Goal: Task Accomplishment & Management: Manage account settings

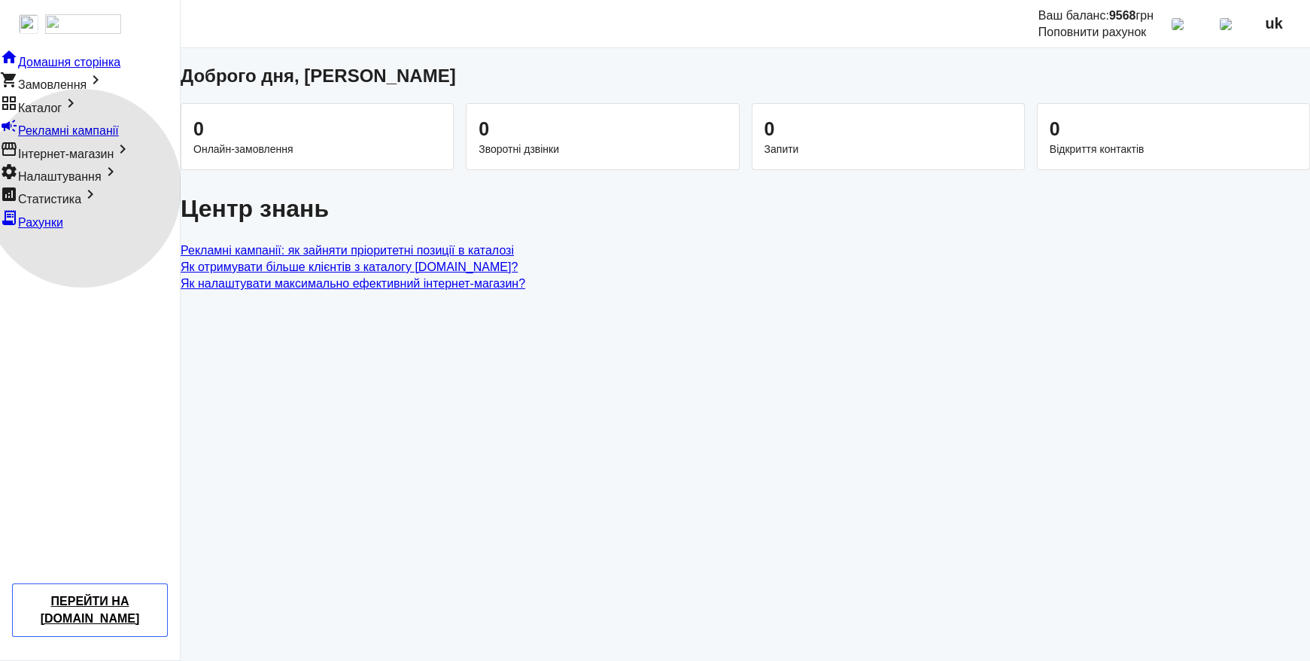
click at [82, 183] on span "Налаштування" at bounding box center [60, 176] width 84 height 13
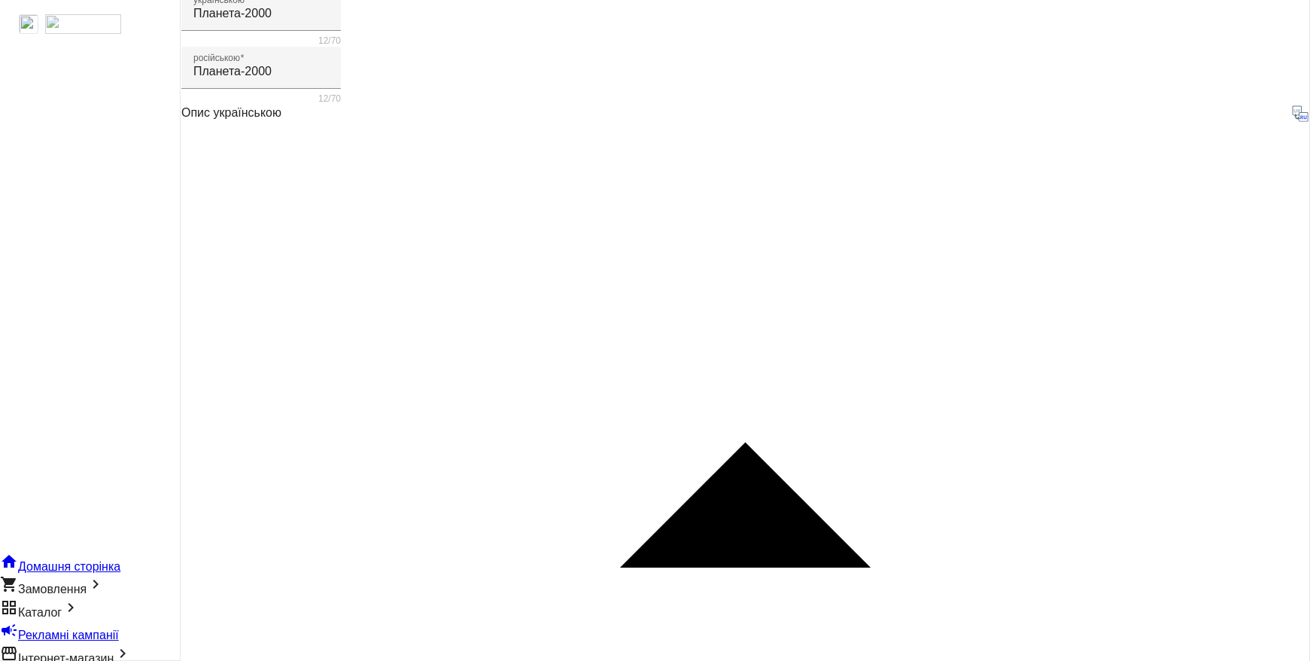
scroll to position [246, 0]
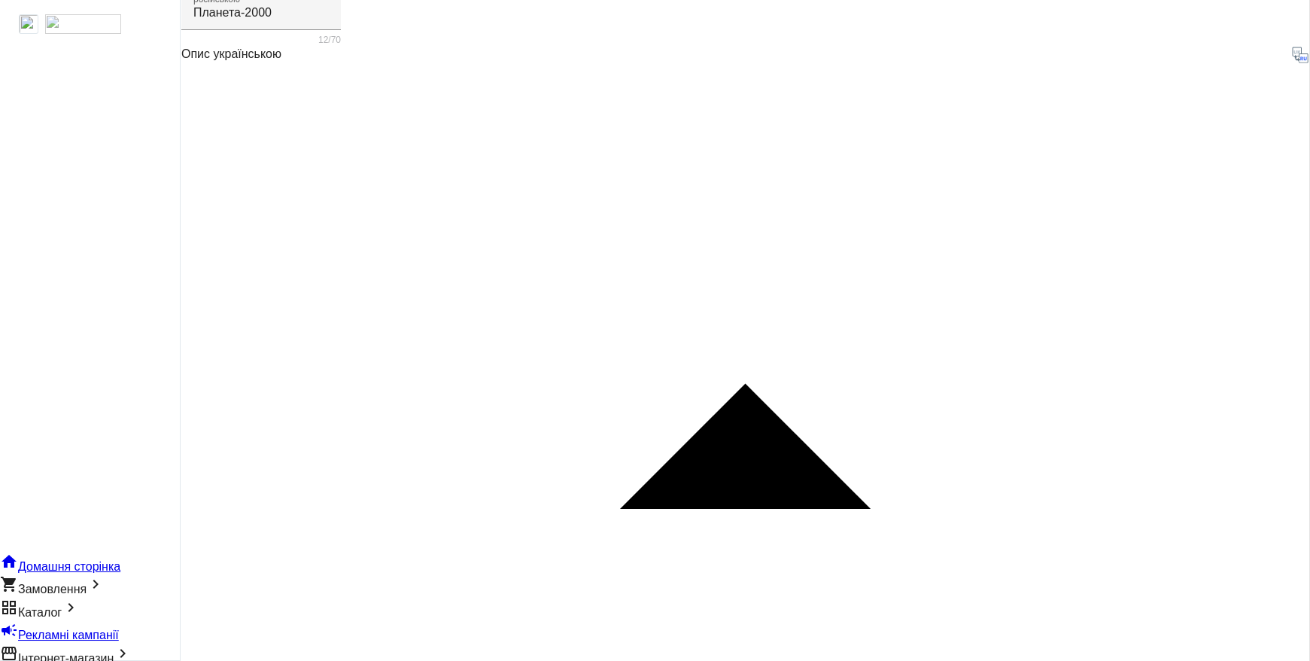
scroll to position [386, 0]
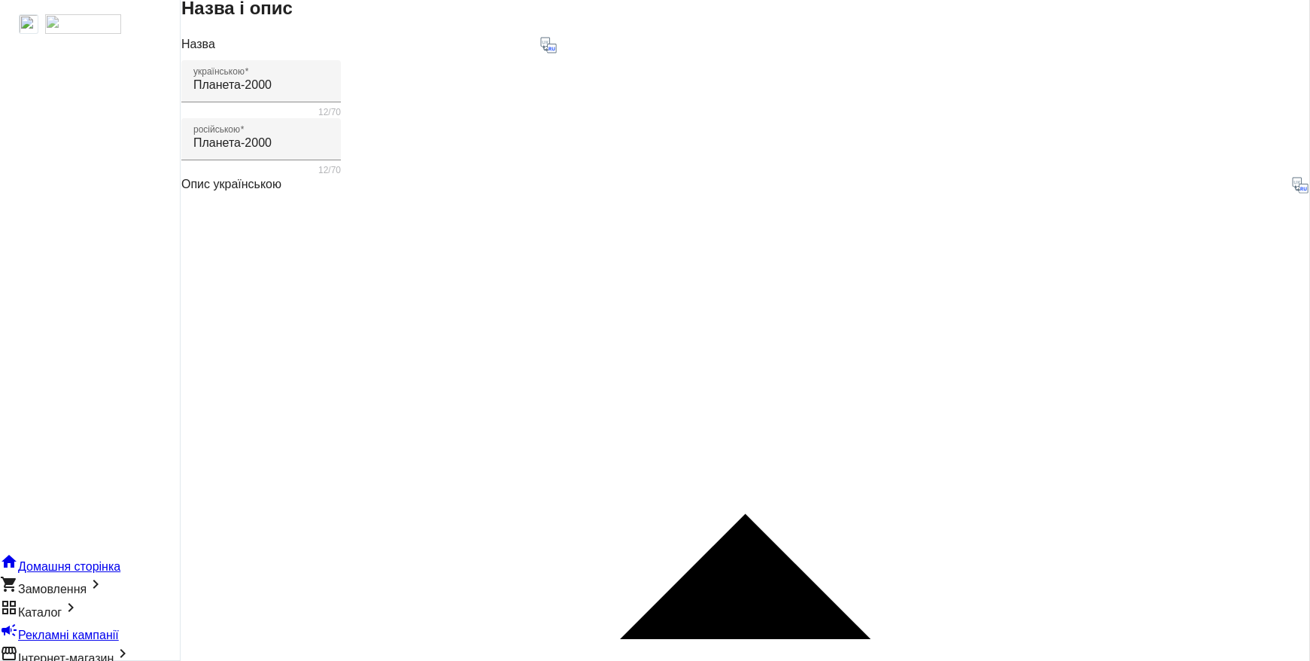
scroll to position [141, 0]
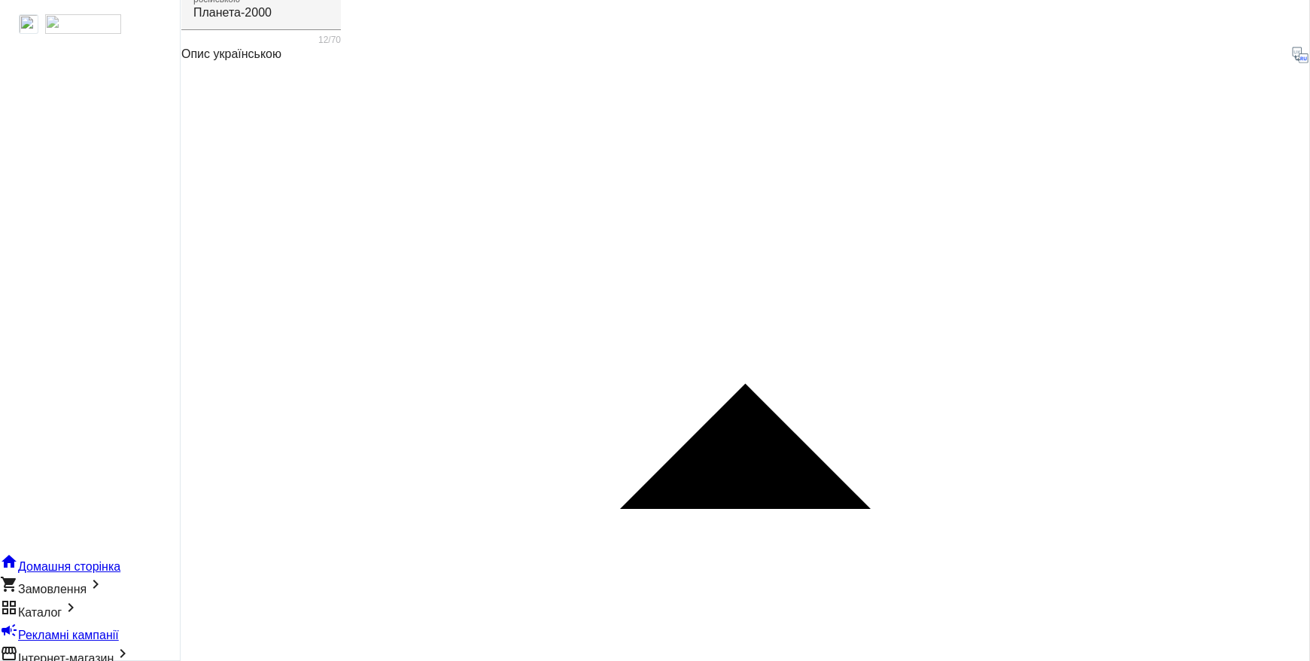
scroll to position [0, 0]
drag, startPoint x: 1008, startPoint y: 439, endPoint x: 369, endPoint y: 433, distance: 639.7
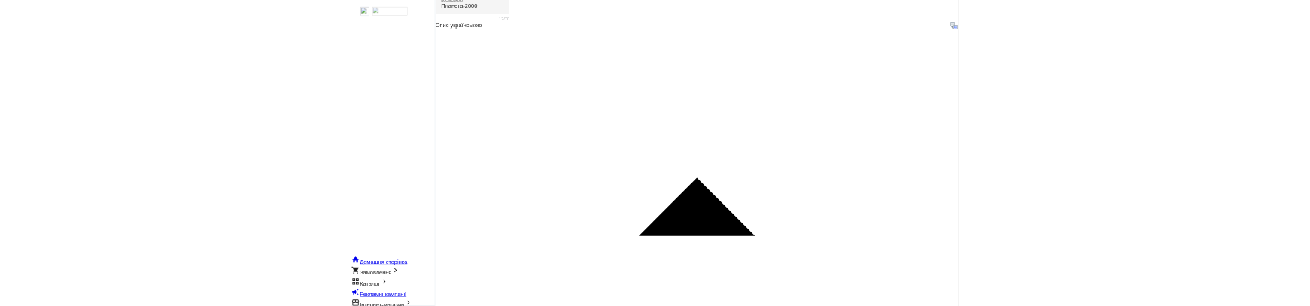
scroll to position [369, 0]
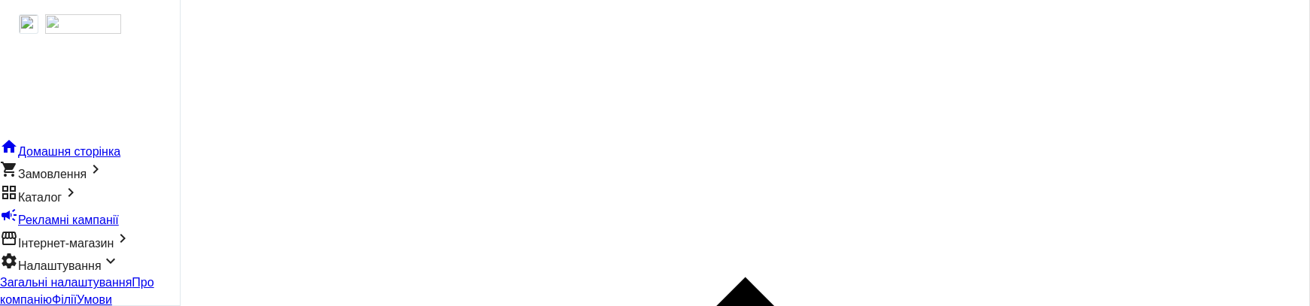
scroll to position [492, 0]
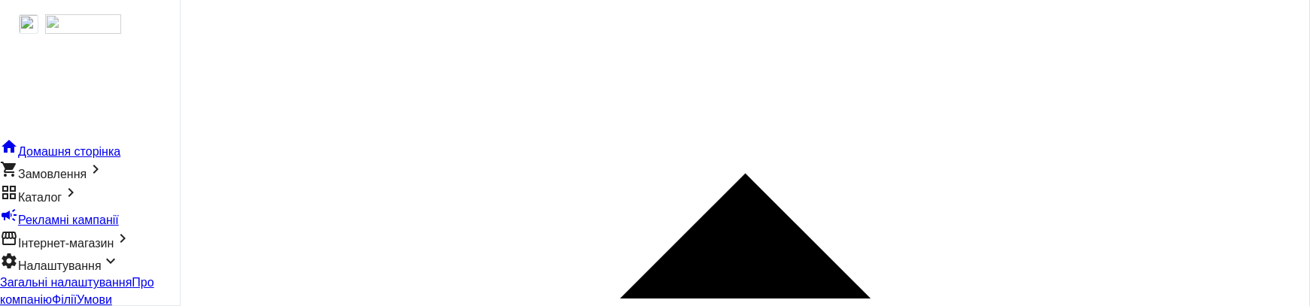
scroll to position [741, 0]
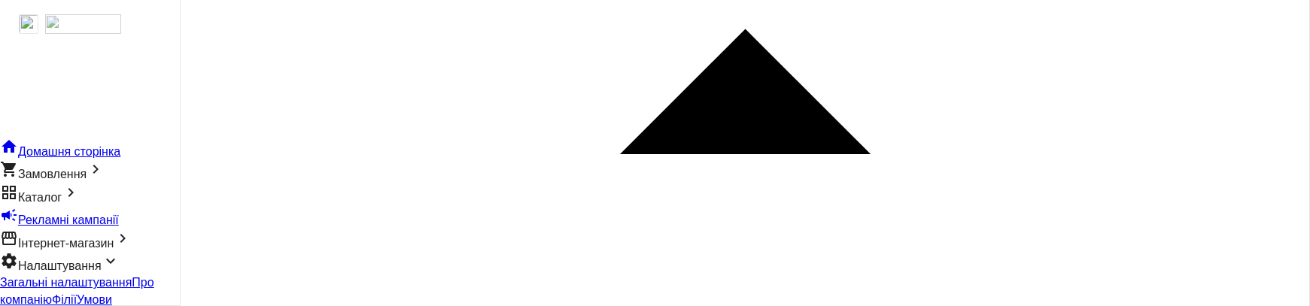
scroll to position [0, 0]
drag, startPoint x: 403, startPoint y: 287, endPoint x: 1271, endPoint y: 154, distance: 878.5
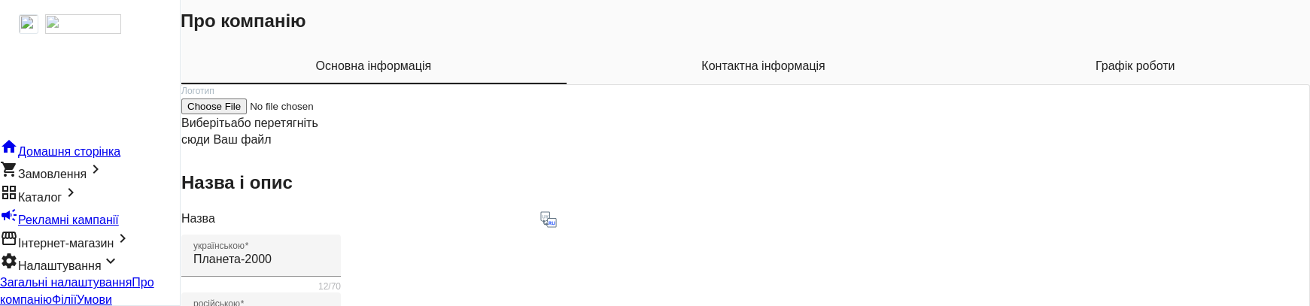
scroll to position [738, 0]
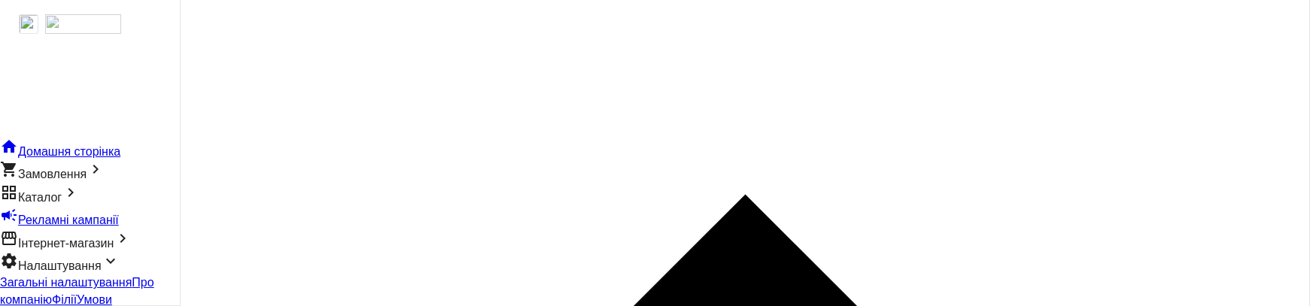
scroll to position [574, 0]
